Goal: Navigation & Orientation: Find specific page/section

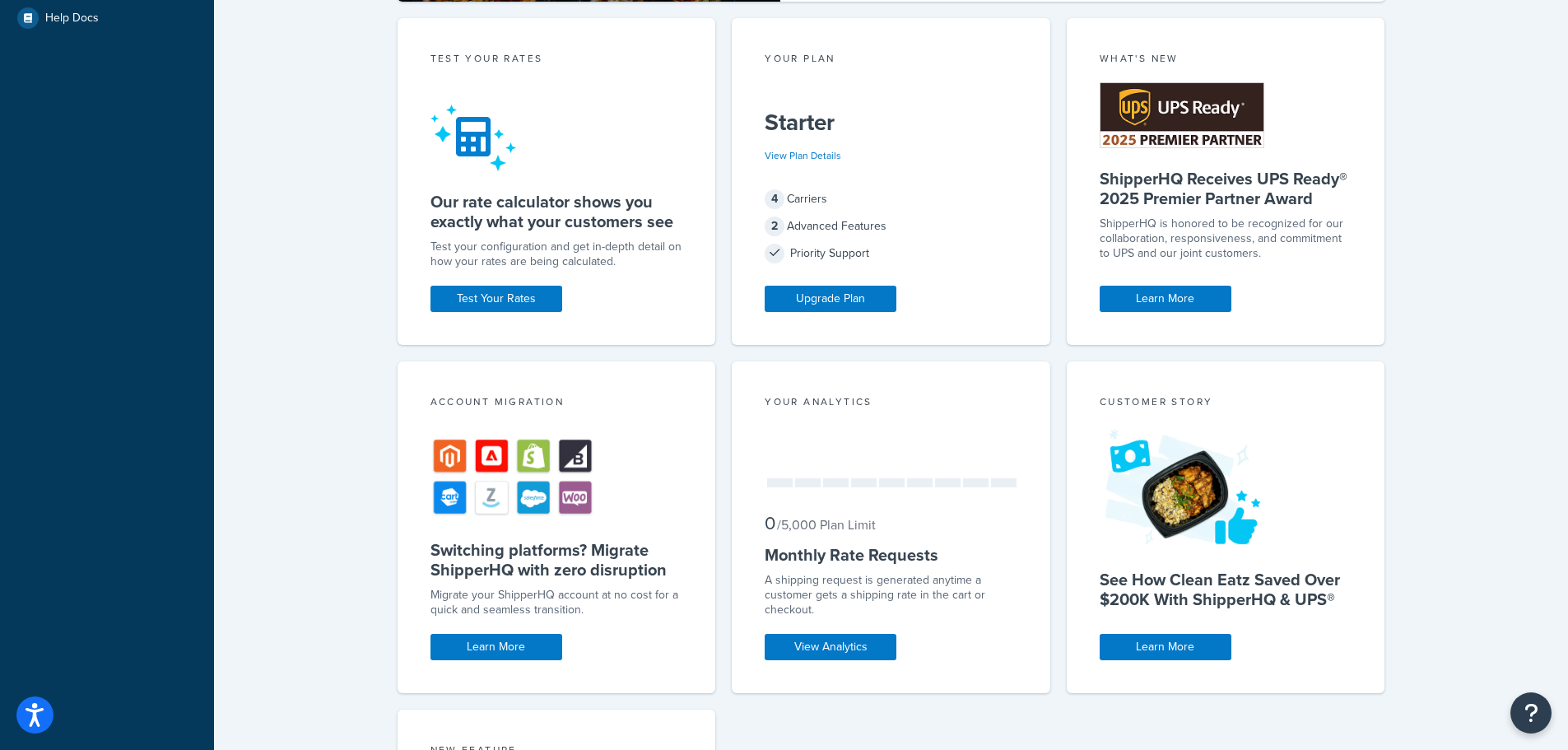
scroll to position [494, 0]
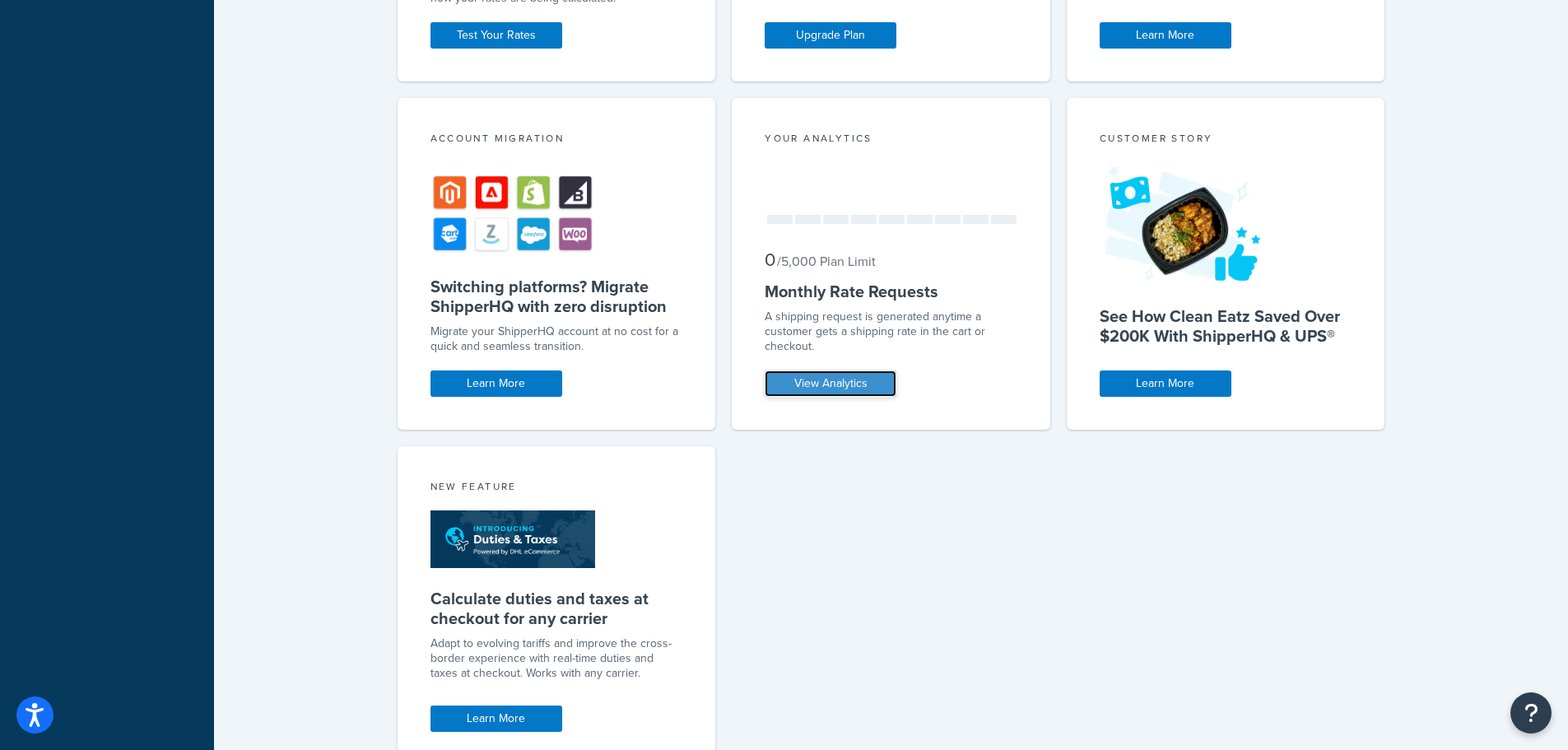
click at [834, 382] on link "View Analytics" at bounding box center [830, 383] width 132 height 27
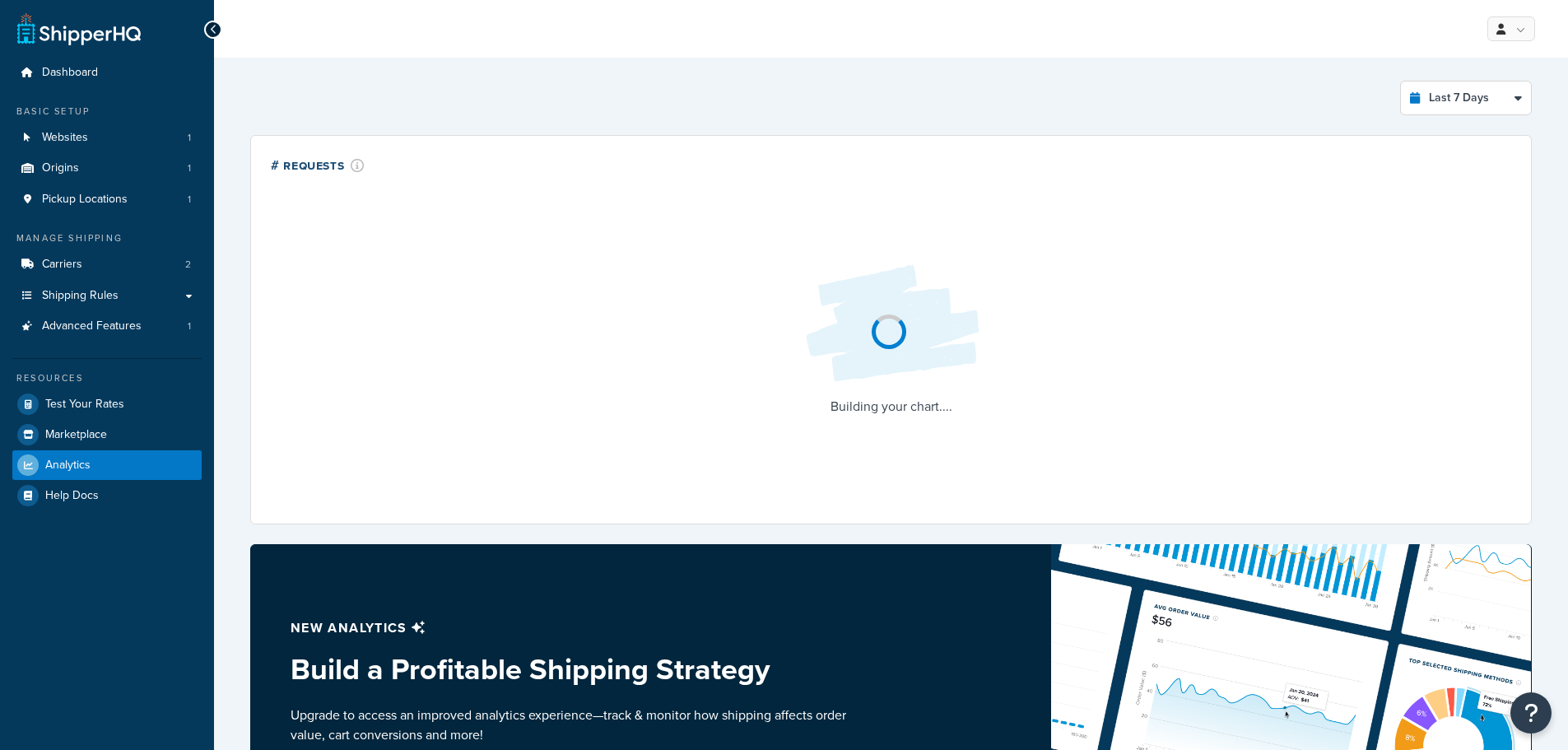
select select "last_7_days"
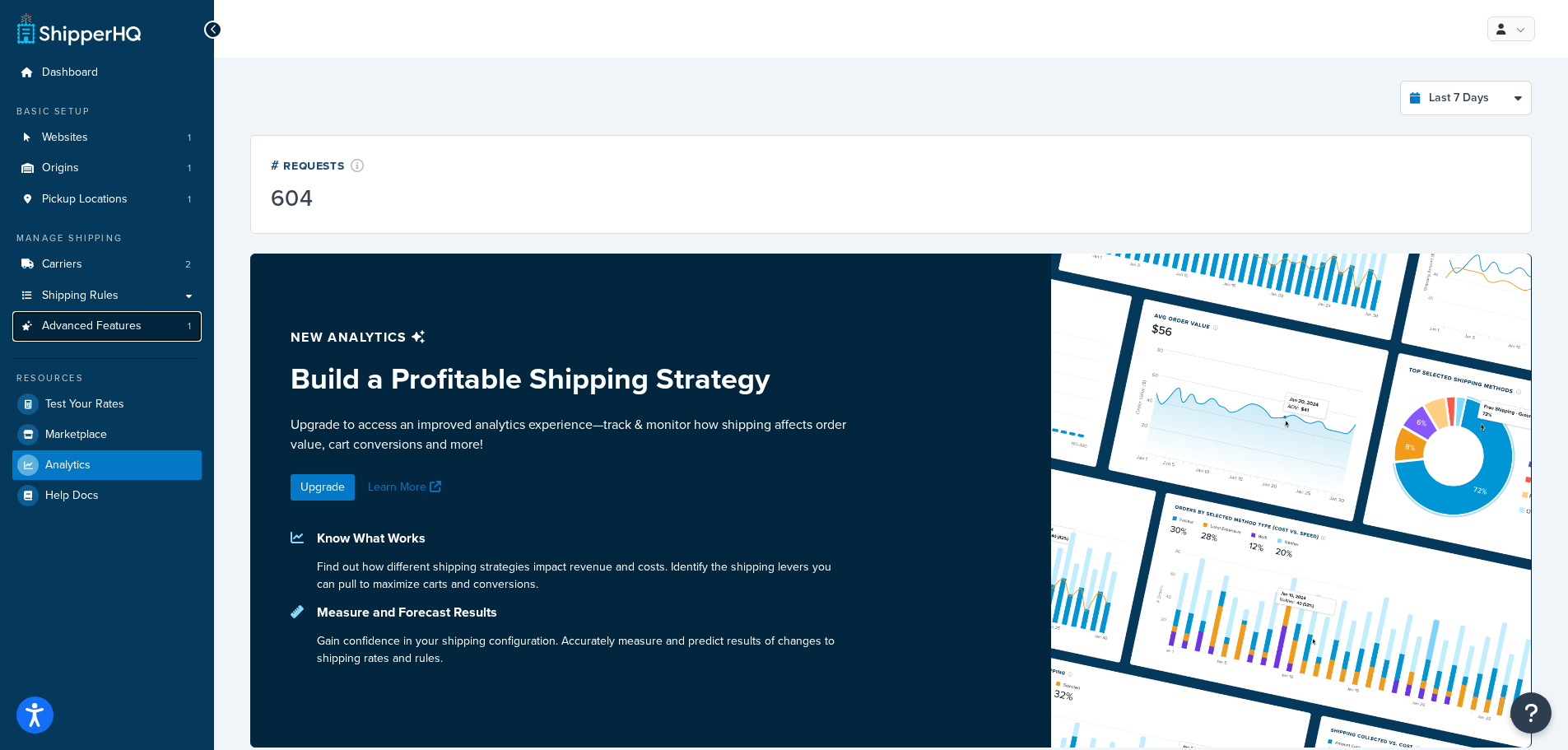
click at [107, 328] on span "Advanced Features" at bounding box center [91, 327] width 99 height 14
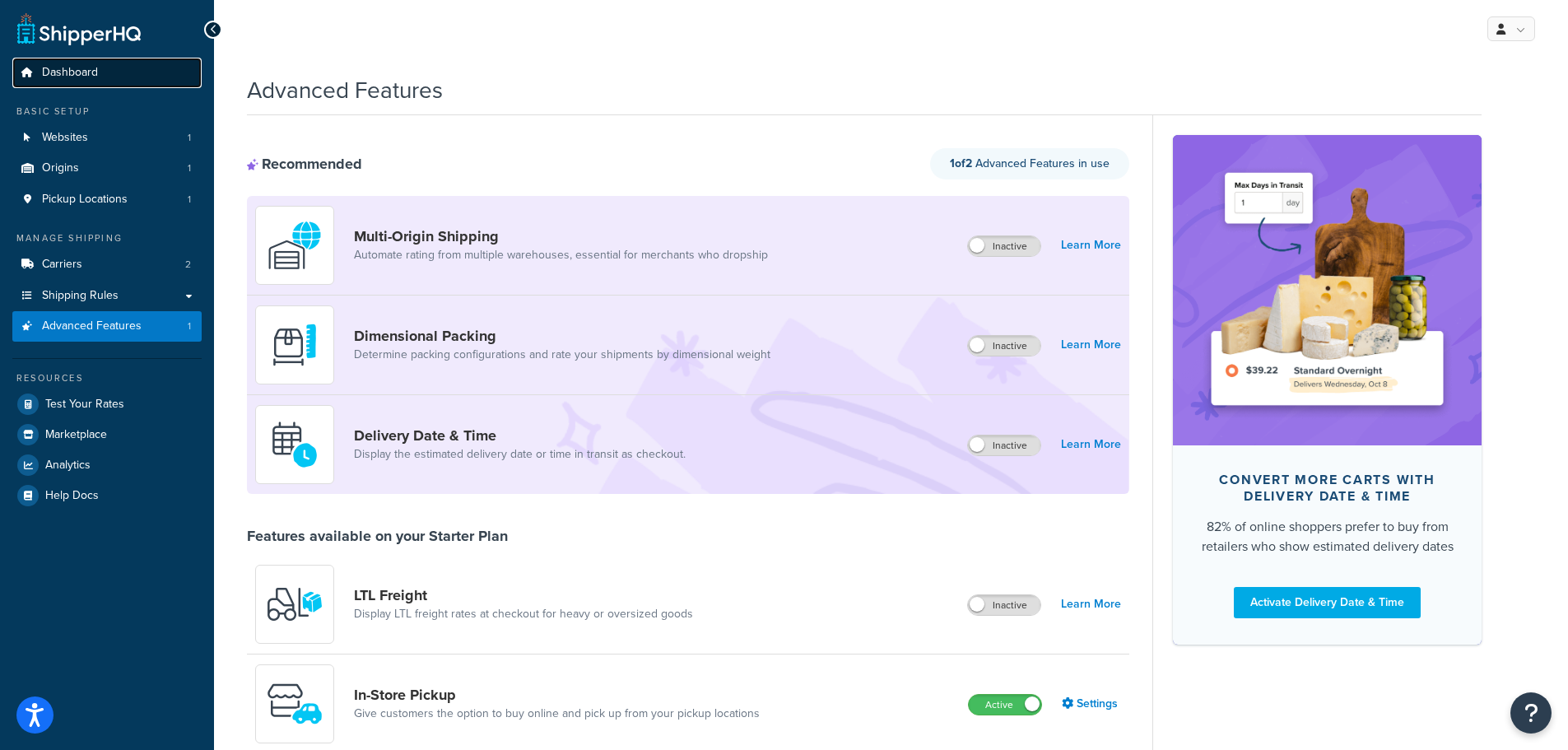
click at [62, 72] on span "Dashboard" at bounding box center [70, 73] width 56 height 14
